Goal: Task Accomplishment & Management: Use online tool/utility

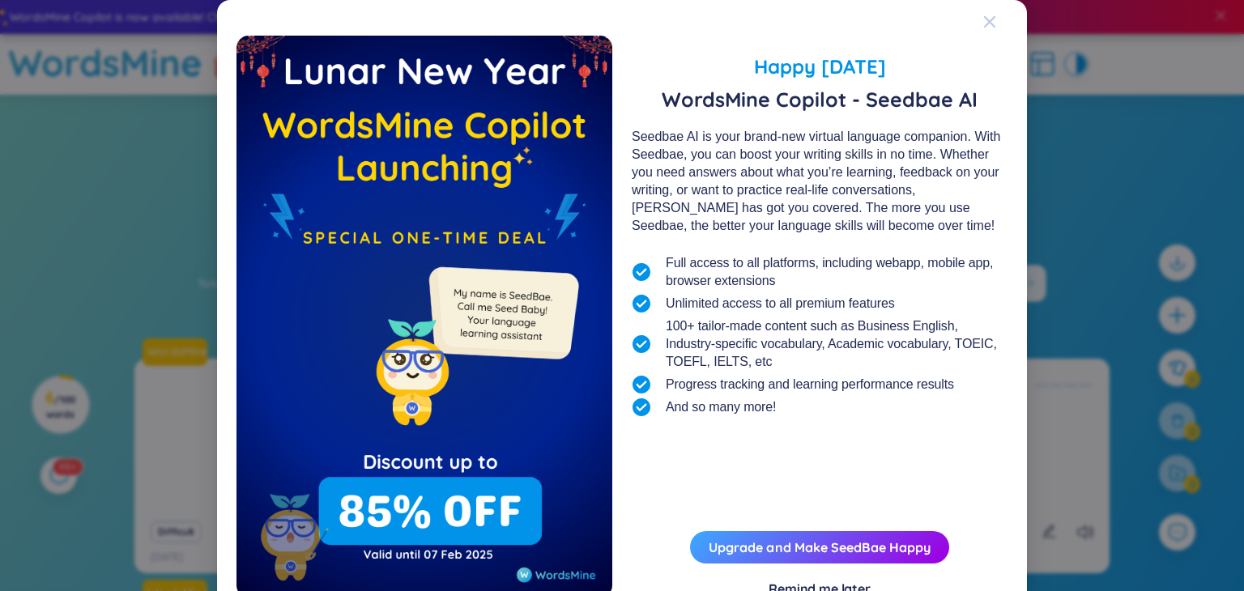
click at [991, 23] on icon "Close" at bounding box center [989, 21] width 11 height 11
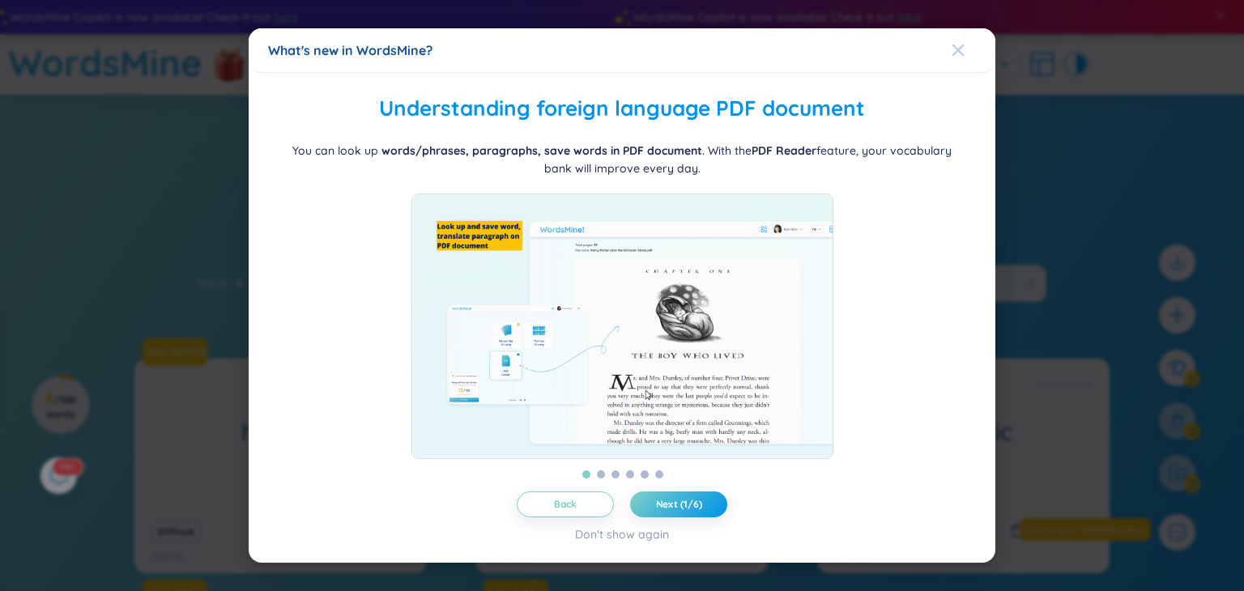
click at [956, 45] on icon "Close" at bounding box center [957, 50] width 11 height 11
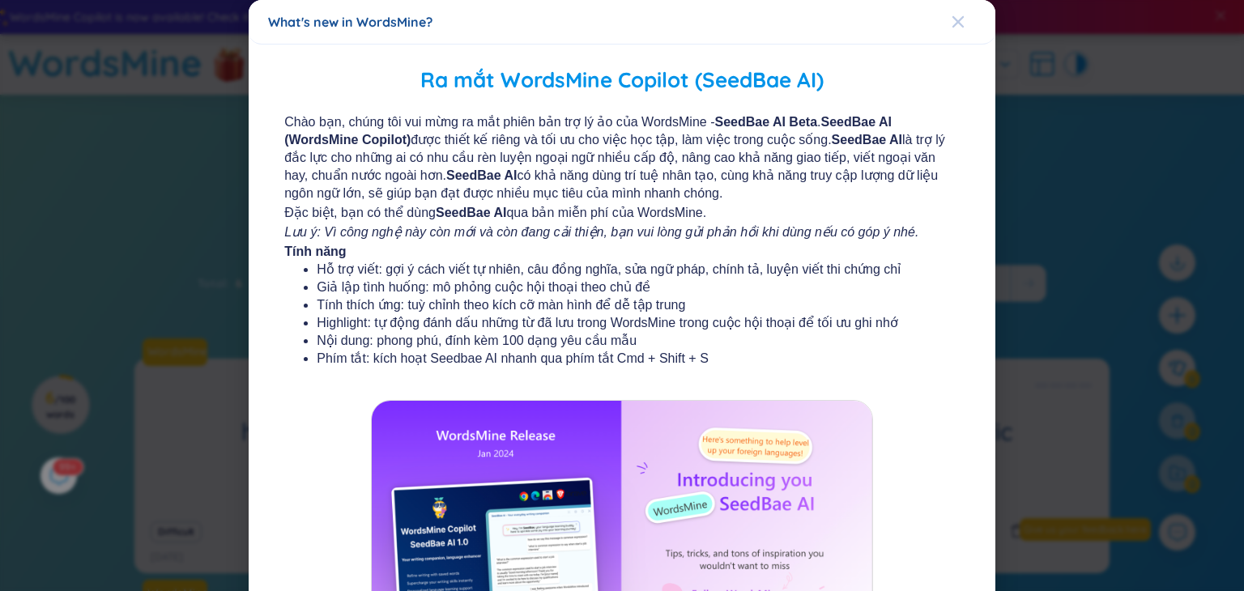
click at [957, 16] on icon "Close" at bounding box center [957, 21] width 13 height 13
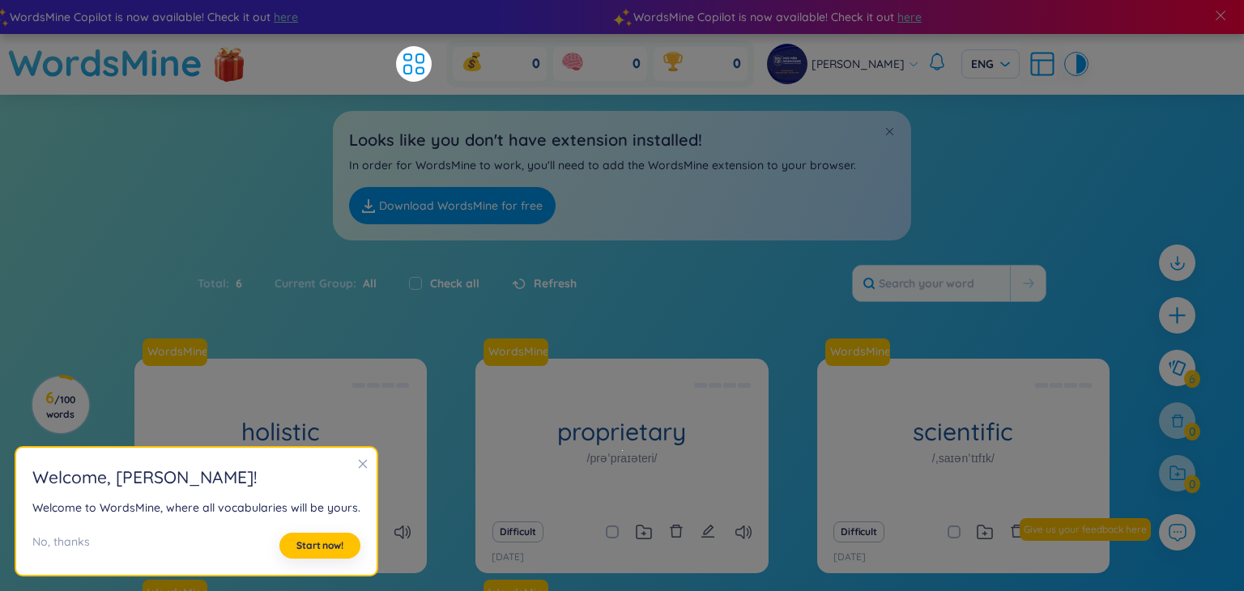
click at [740, 266] on div "Total : 6 Current Group : All Check all Refresh" at bounding box center [622, 292] width 1011 height 70
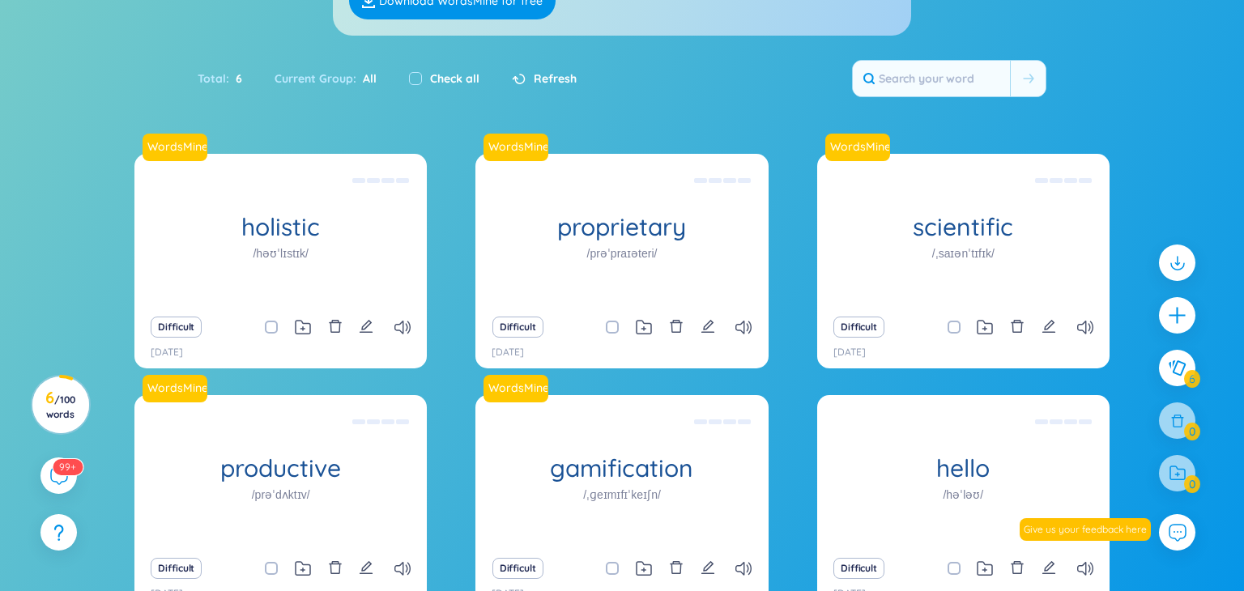
scroll to position [206, 0]
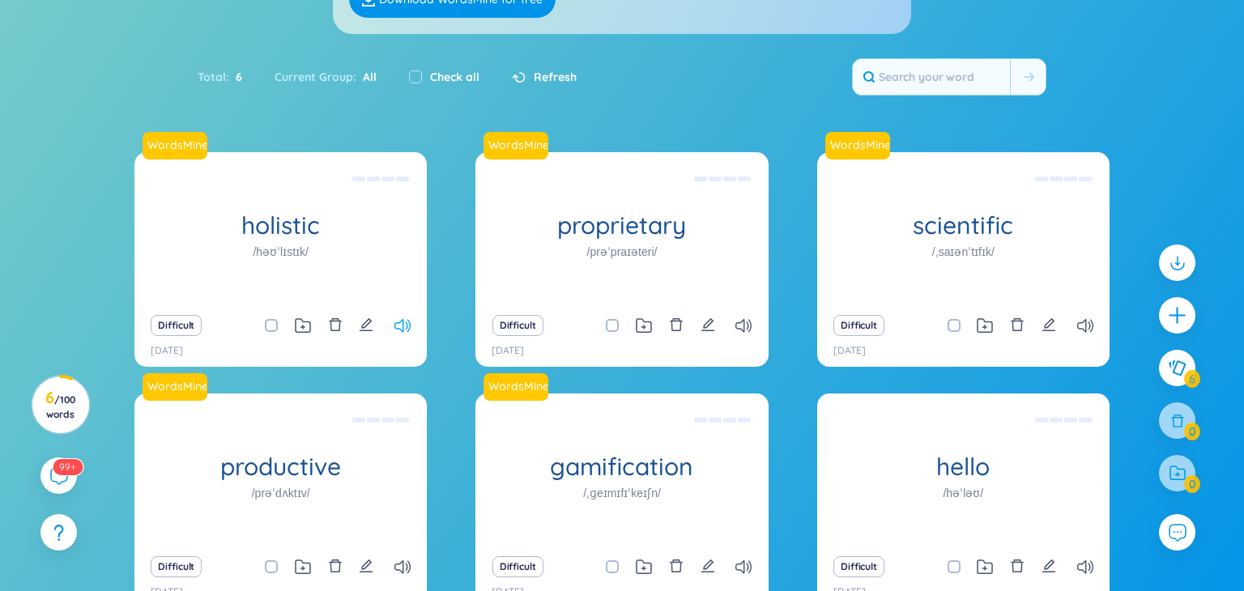
click at [402, 329] on icon at bounding box center [402, 326] width 16 height 14
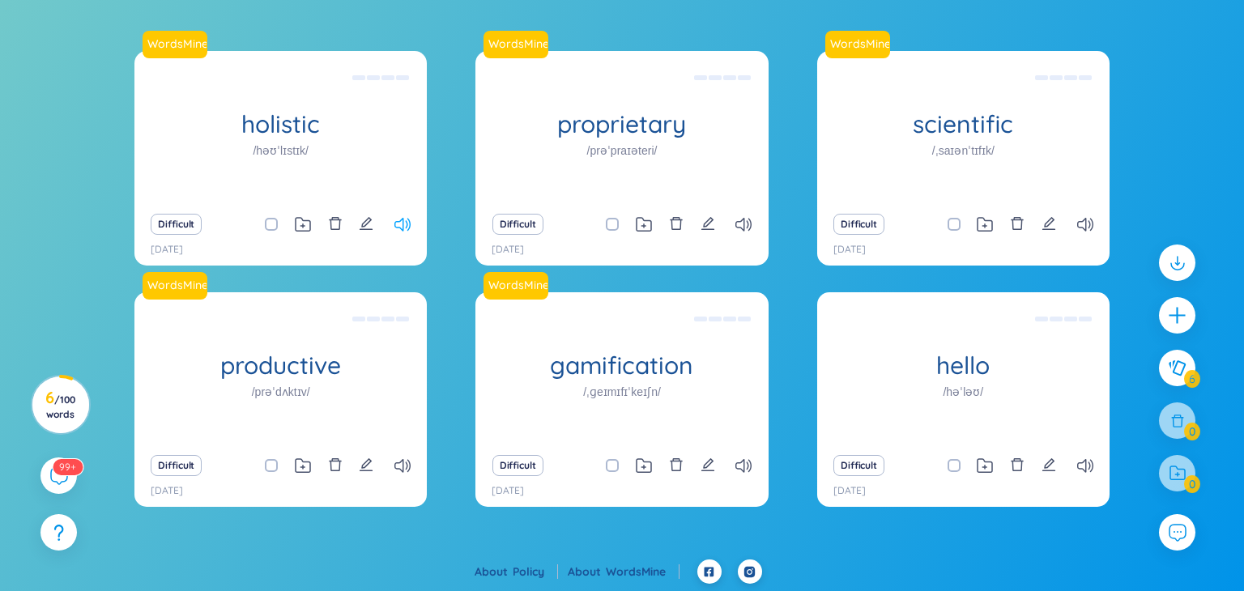
scroll to position [304, 0]
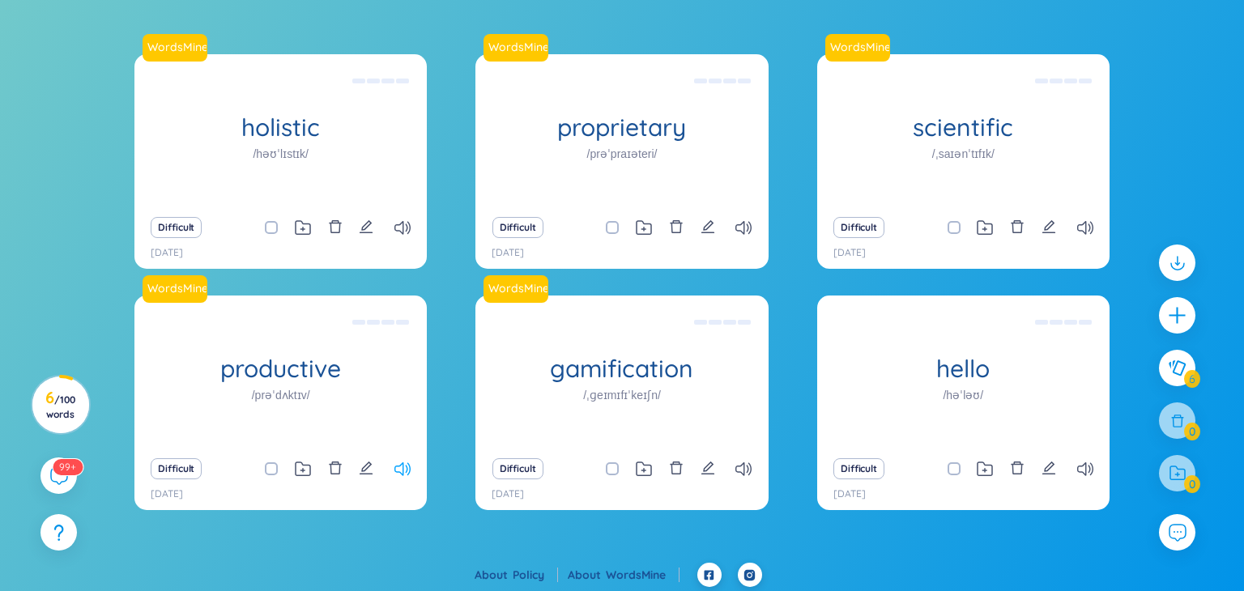
click at [397, 473] on icon at bounding box center [402, 469] width 16 height 14
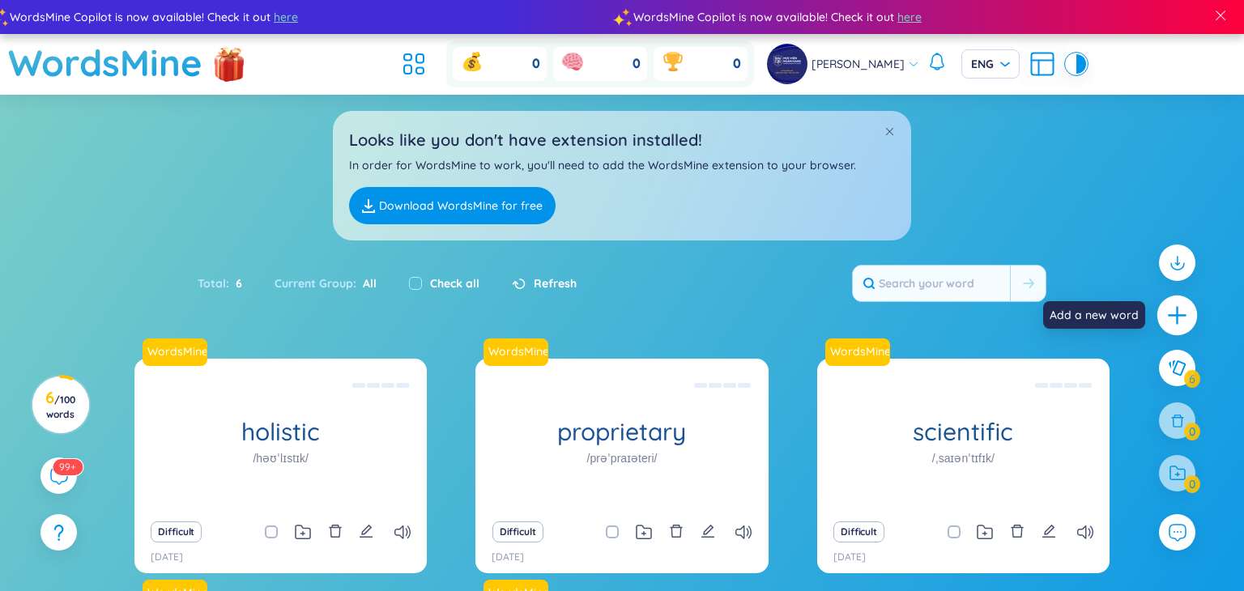
click at [1179, 320] on icon "plus" at bounding box center [1177, 315] width 23 height 23
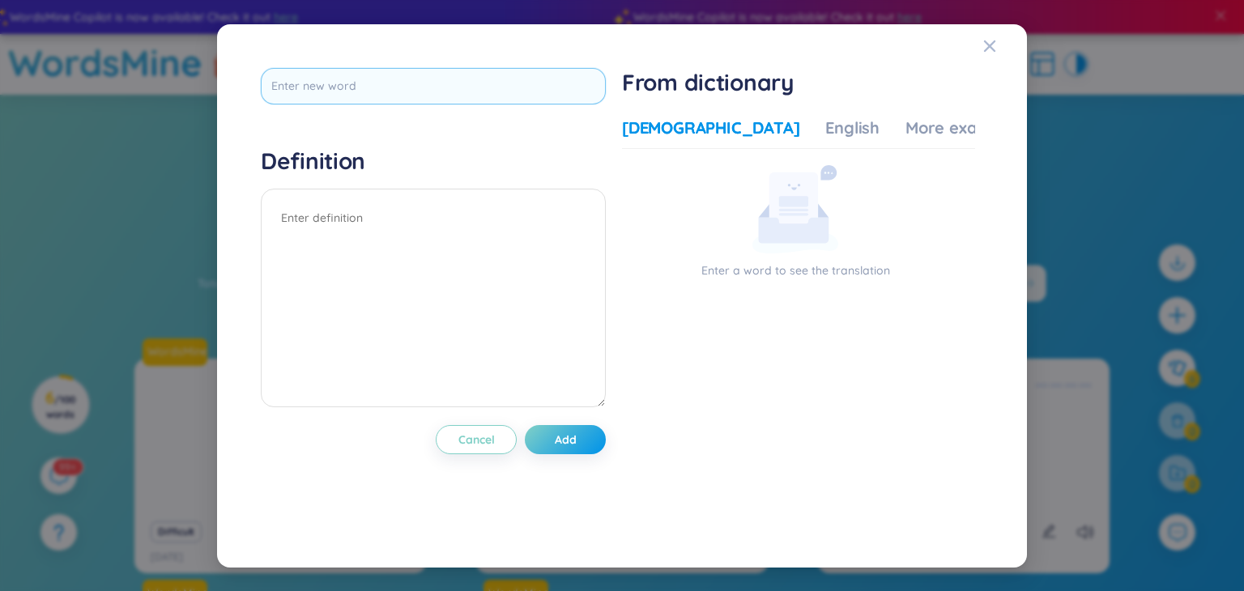
click at [425, 70] on input "text" at bounding box center [433, 86] width 345 height 36
type input "x"
type input "cái thảm"
click at [550, 296] on textarea at bounding box center [433, 298] width 345 height 219
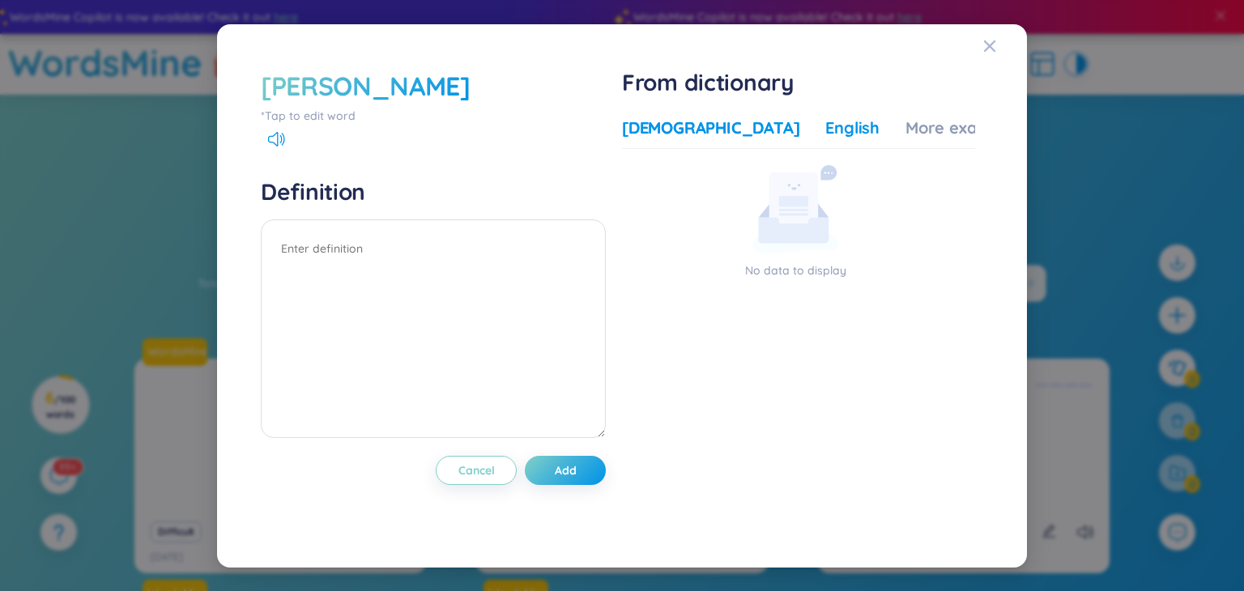
click at [825, 129] on div "English" at bounding box center [852, 128] width 54 height 23
click at [680, 122] on div "Vietnamese" at bounding box center [710, 128] width 177 height 23
click at [274, 142] on icon at bounding box center [276, 139] width 17 height 15
click at [825, 136] on div "English" at bounding box center [852, 128] width 54 height 23
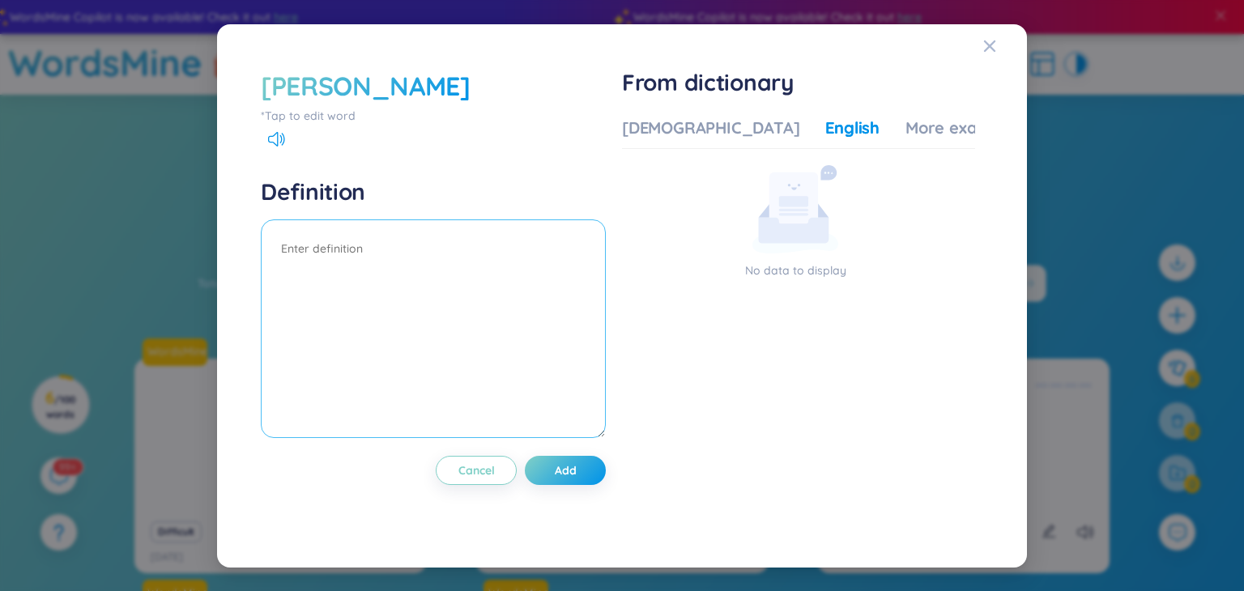
click at [329, 262] on textarea at bounding box center [433, 328] width 345 height 219
type textarea "c"
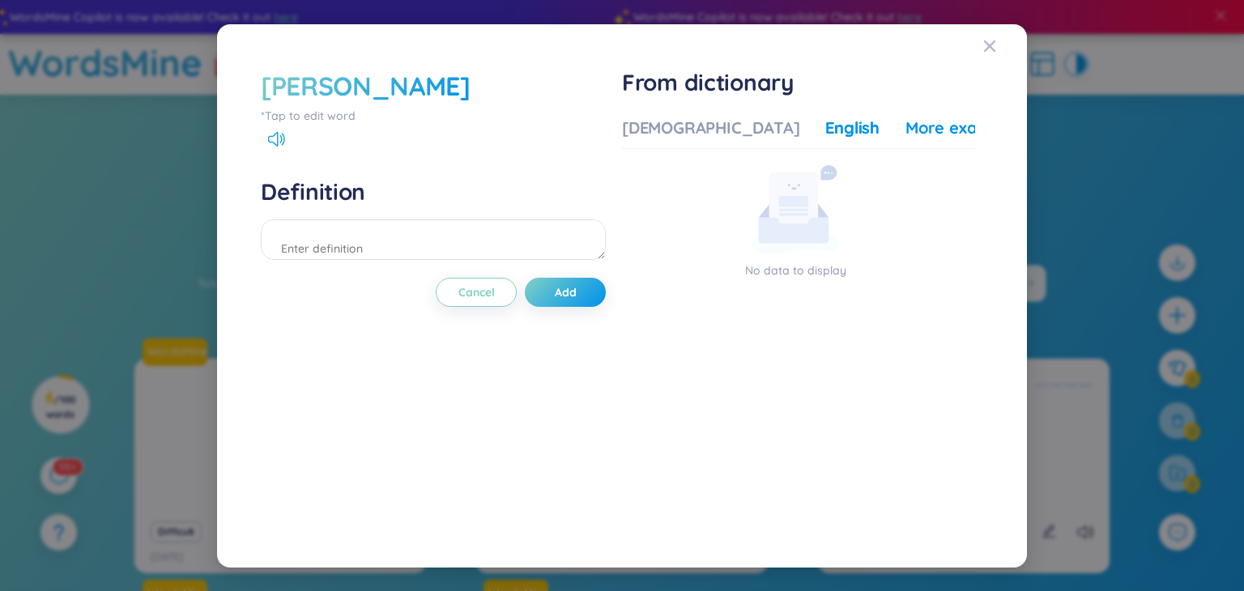
click at [905, 133] on div "More examples" at bounding box center [963, 128] width 117 height 23
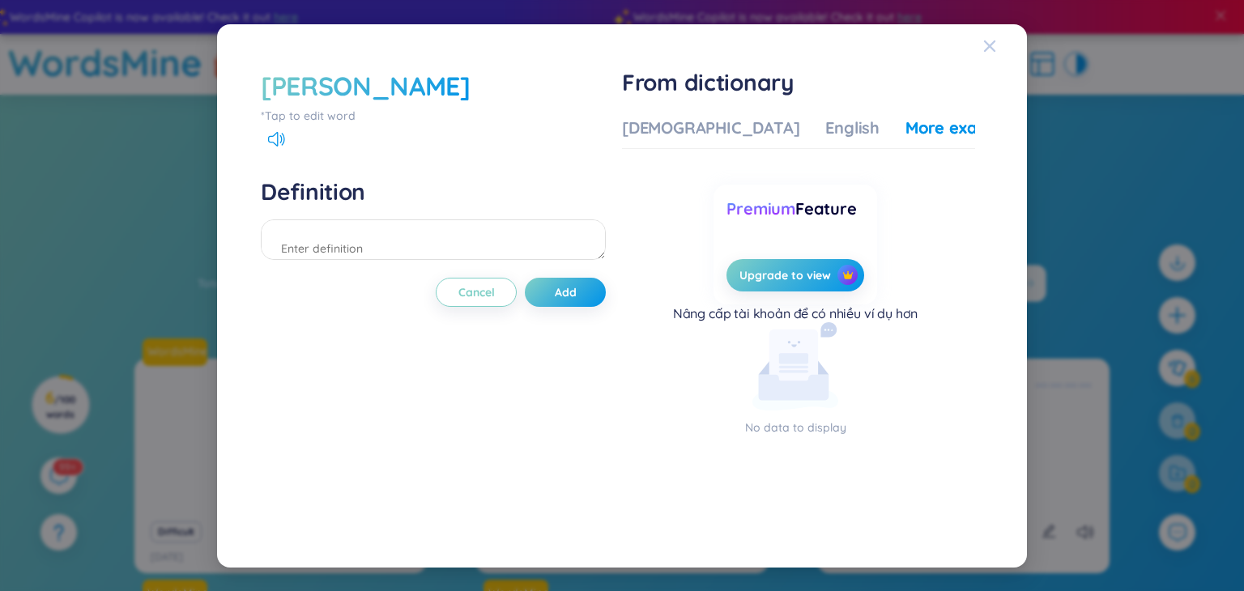
click at [985, 46] on icon "Close" at bounding box center [989, 46] width 13 height 13
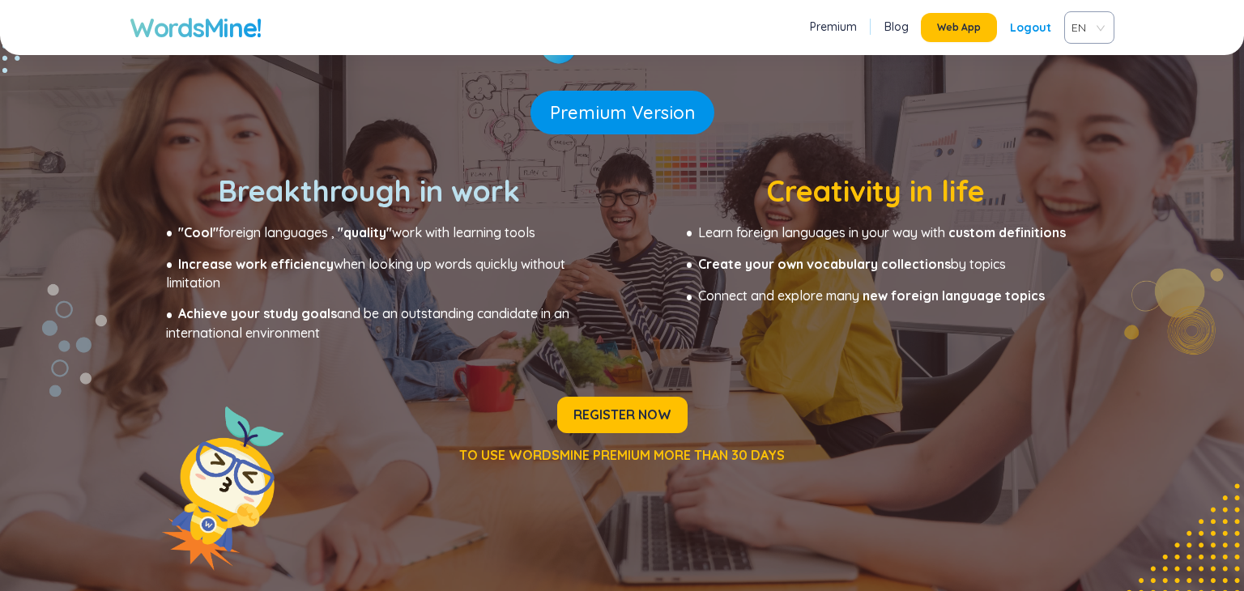
scroll to position [102, 0]
